Goal: Task Accomplishment & Management: Complete application form

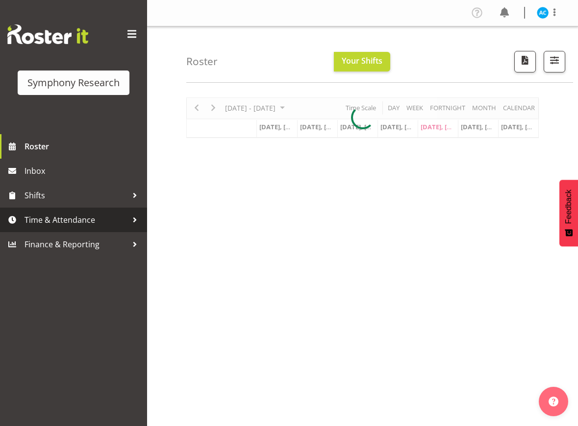
click at [109, 221] on span "Time & Attendance" at bounding box center [76, 220] width 103 height 15
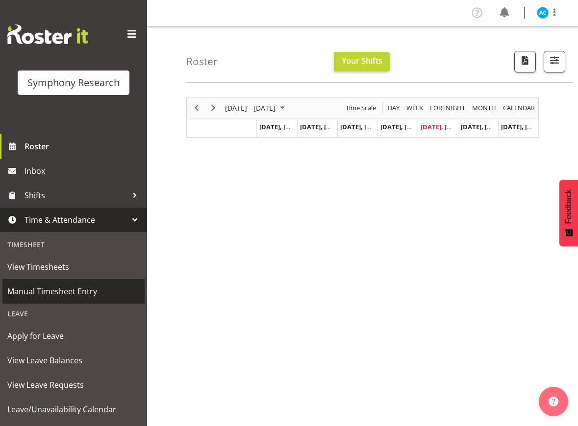
click at [52, 296] on span "Manual Timesheet Entry" at bounding box center [73, 291] width 132 height 15
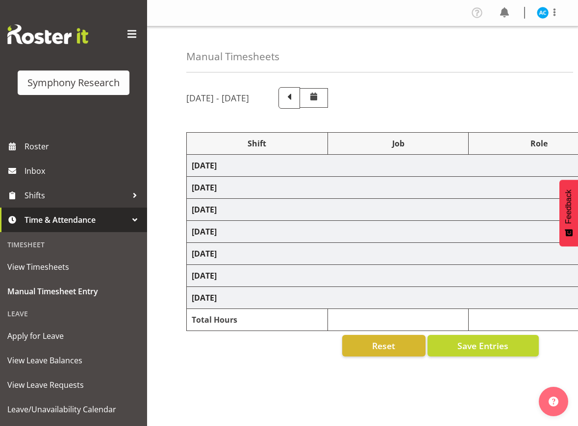
select select "26078"
select select "10499"
select select "47"
select select "26078"
select select "10499"
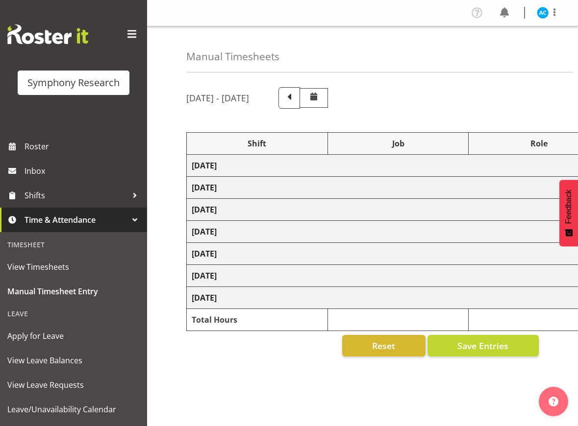
select select "47"
select select "26078"
select select "10499"
select select "47"
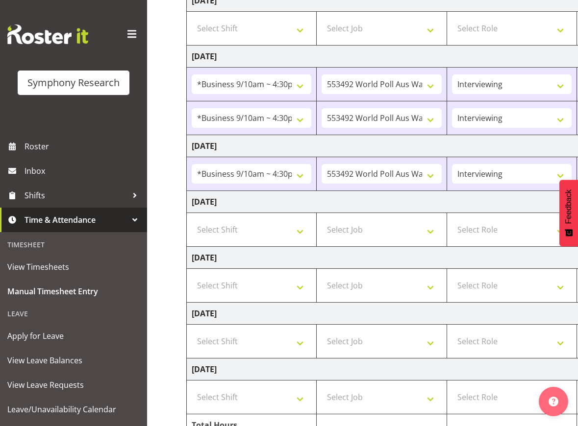
scroll to position [184, 0]
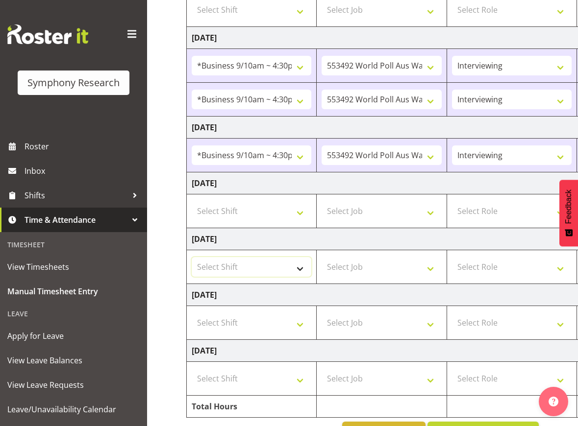
click at [266, 271] on select "Select Shift !!Weekend Residential (Roster IT Shift Label) *Business 9/10am ~ 4…" at bounding box center [252, 267] width 120 height 20
select select "26078"
click at [192, 257] on select "Select Shift !!Weekend Residential (Roster IT Shift Label) *Business 9/10am ~ 4…" at bounding box center [252, 267] width 120 height 20
click at [363, 275] on select "Select Job 550060 IF Admin 553492 World Poll Aus Wave 2 Main 2025 553493 World …" at bounding box center [381, 267] width 120 height 20
select select "10499"
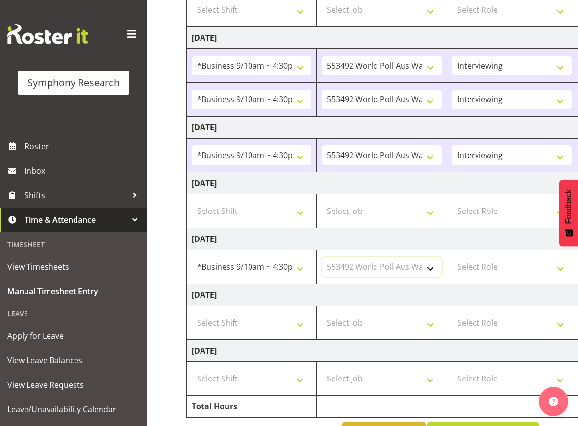
click at [321, 257] on select "Select Job 550060 IF Admin 553492 World Poll Aus Wave 2 Main 2025 553493 World …" at bounding box center [381, 267] width 120 height 20
click at [497, 267] on select "Select Role Briefing Interviewing" at bounding box center [512, 267] width 120 height 20
select select "47"
click at [452, 257] on select "Select Role Briefing Interviewing" at bounding box center [512, 267] width 120 height 20
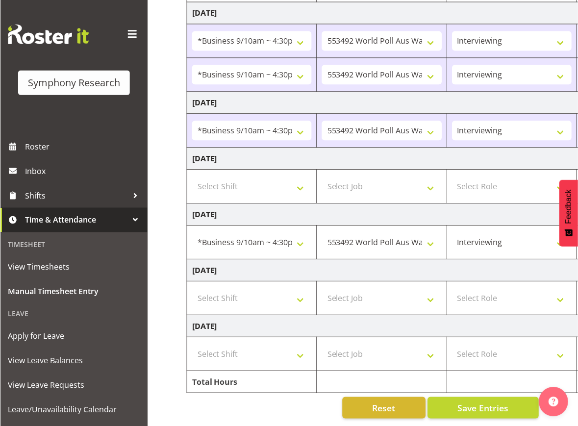
scroll to position [0, 295]
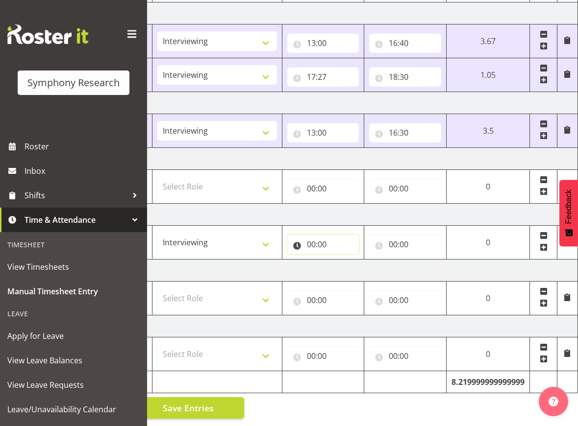
click at [298, 236] on input "00:00" at bounding box center [323, 245] width 72 height 20
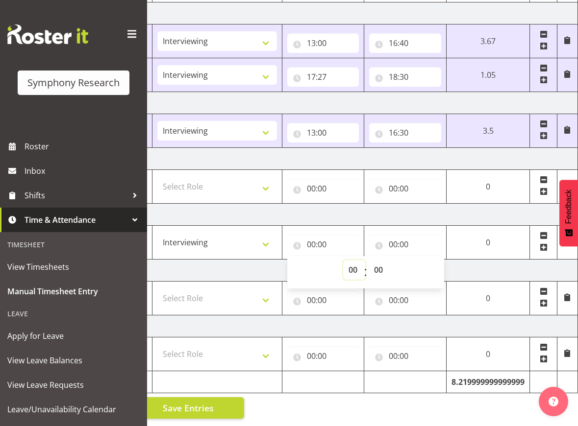
click at [351, 260] on select "00 01 02 03 04 05 06 07 08 09 10 11 12 13 14 15 16 17 18 19 20 21 22 23" at bounding box center [354, 270] width 22 height 20
select select "13"
click at [365, 260] on select "00 01 02 03 04 05 06 07 08 09 10 11 12 13 14 15 16 17 18 19 20 21 22 23" at bounding box center [354, 270] width 22 height 20
type input "13:00"
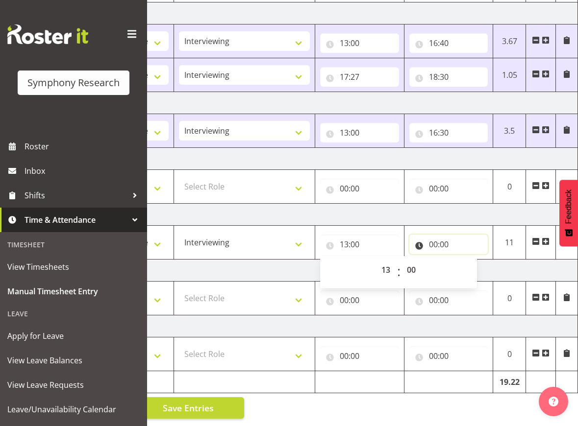
click at [449, 235] on input "00:00" at bounding box center [448, 245] width 79 height 20
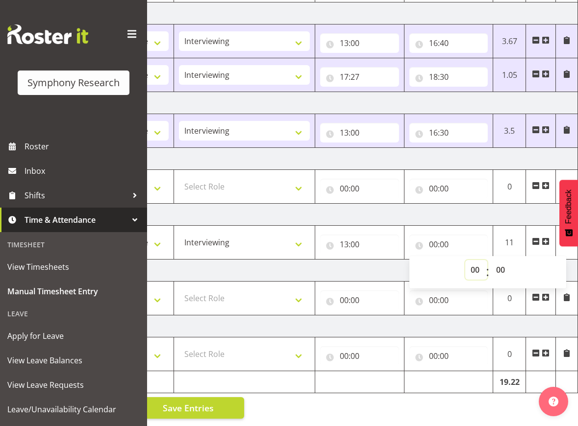
click at [481, 263] on select "00 01 02 03 04 05 06 07 08 09 10 11 12 13 14 15 16 17 18 19 20 21 22 23" at bounding box center [476, 270] width 22 height 20
select select "16"
click at [465, 260] on select "00 01 02 03 04 05 06 07 08 09 10 11 12 13 14 15 16 17 18 19 20 21 22 23" at bounding box center [476, 270] width 22 height 20
type input "16:00"
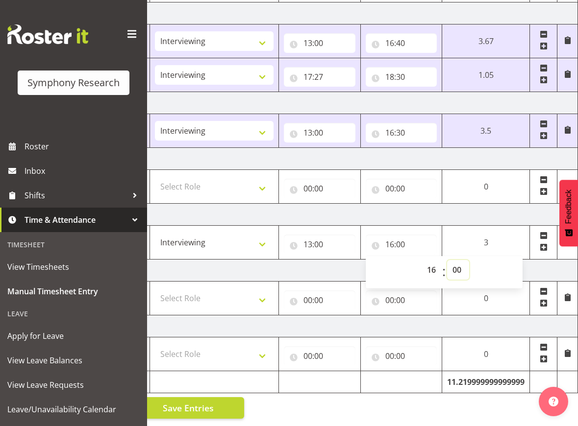
click at [465, 260] on select "00 01 02 03 04 05 06 07 08 09 10 11 12 13 14 15 16 17 18 19 20 21 22 23 24 25 2…" at bounding box center [458, 270] width 22 height 20
select select "30"
click at [447, 260] on select "00 01 02 03 04 05 06 07 08 09 10 11 12 13 14 15 16 17 18 19 20 21 22 23 24 25 2…" at bounding box center [458, 270] width 22 height 20
type input "16:30"
click at [201, 405] on span "Save Entries" at bounding box center [188, 408] width 51 height 13
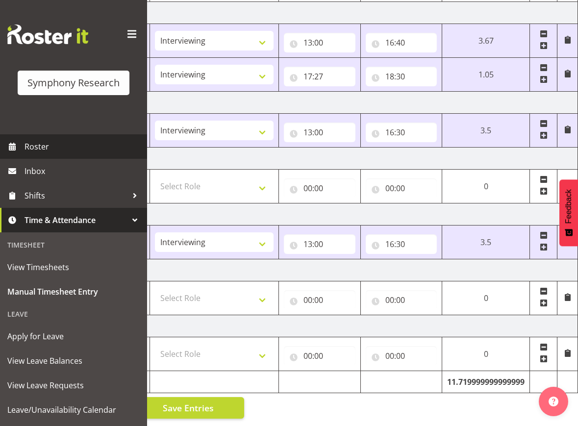
click at [46, 150] on span "Roster" at bounding box center [84, 146] width 118 height 15
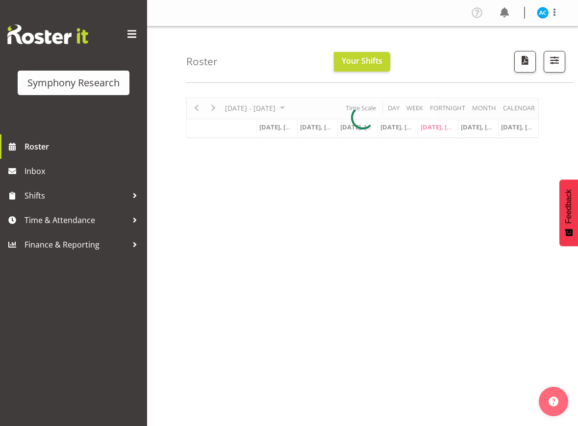
click at [213, 107] on div at bounding box center [362, 118] width 352 height 41
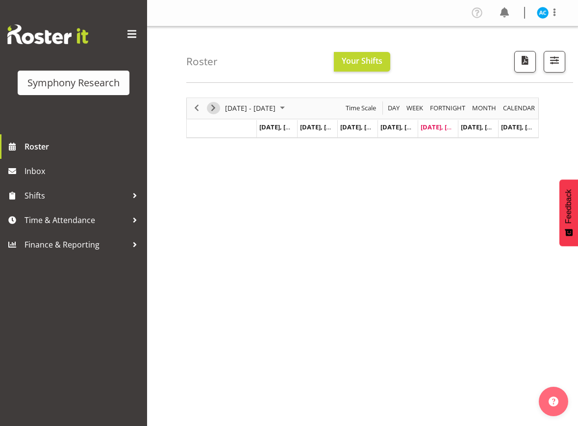
click at [215, 108] on span "Next" at bounding box center [213, 108] width 12 height 12
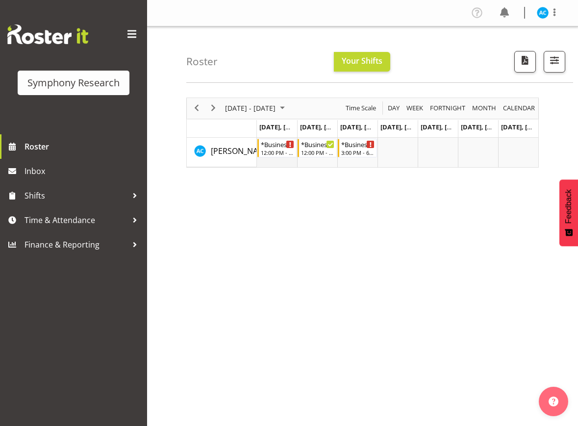
click at [280, 157] on td "Timeline Week of October 3, 2025" at bounding box center [277, 152] width 40 height 29
click at [277, 151] on div "12:00 PM - 4:00 PM" at bounding box center [278, 152] width 34 height 8
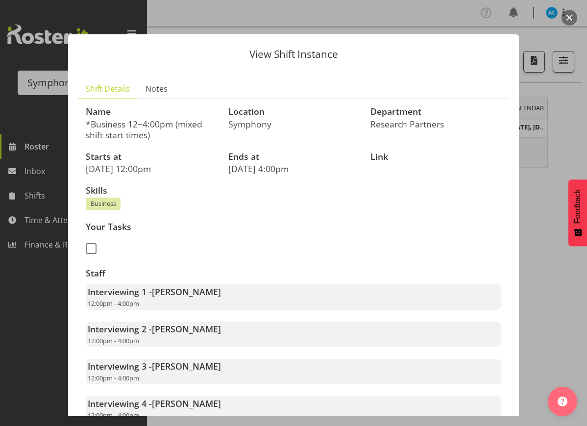
click at [566, 15] on button "button" at bounding box center [570, 18] width 16 height 16
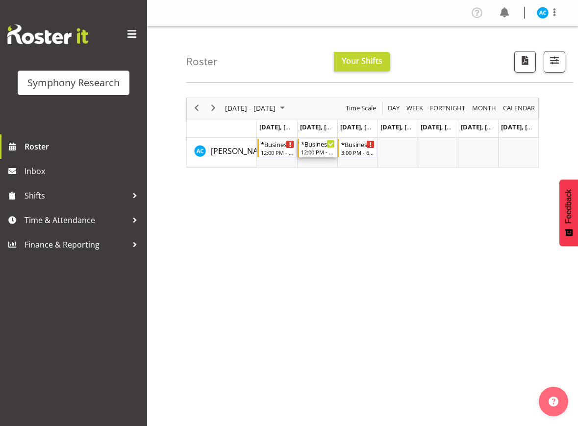
click at [314, 146] on div "*Business 12~4:00pm (mixed shift start times)" at bounding box center [318, 144] width 34 height 10
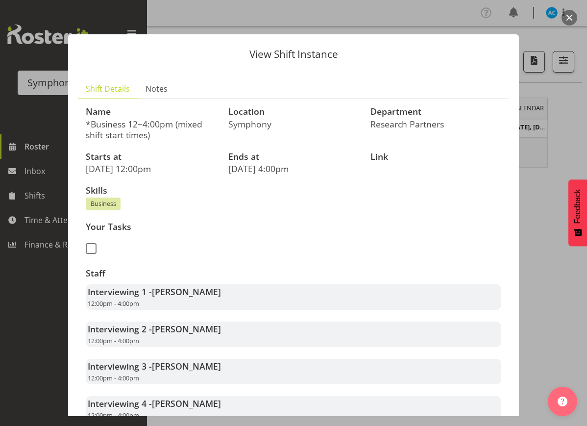
click at [570, 18] on button "button" at bounding box center [570, 18] width 16 height 16
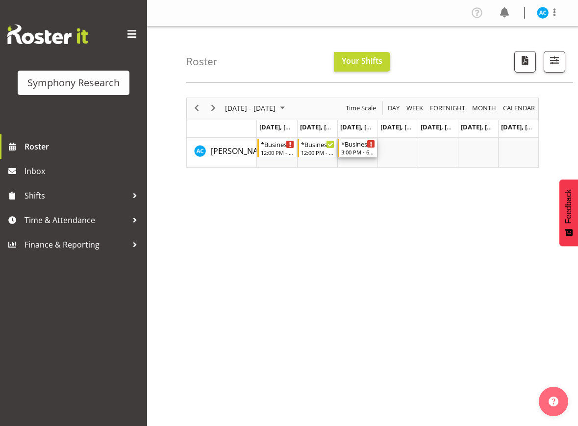
click at [352, 147] on div "*Business WPAu 2pm~6pm" at bounding box center [358, 144] width 34 height 10
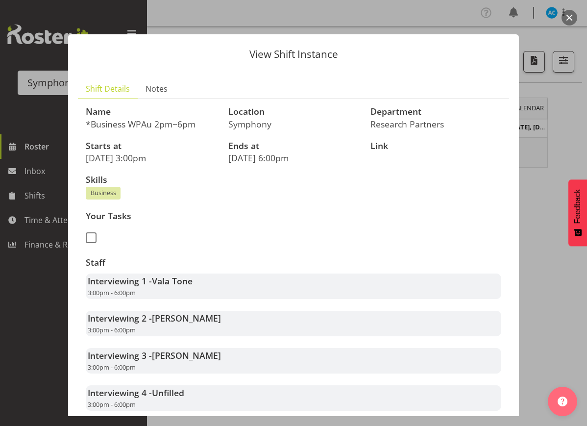
click at [562, 12] on div at bounding box center [293, 213] width 587 height 426
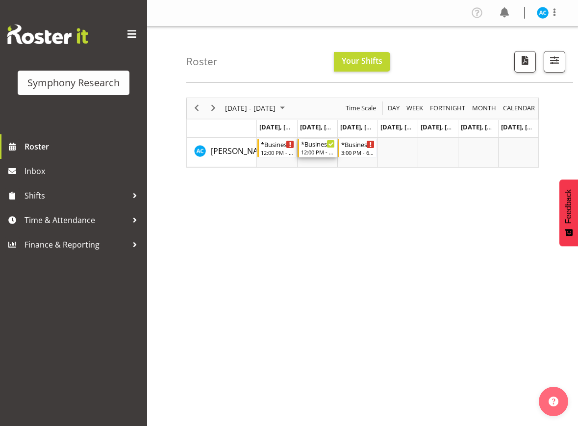
click at [317, 151] on div "12:00 PM - 4:00 PM" at bounding box center [318, 152] width 34 height 8
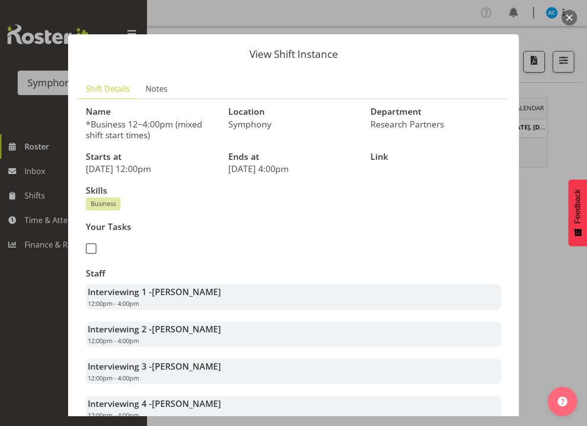
click at [565, 17] on button "button" at bounding box center [570, 18] width 16 height 16
